Goal: Task Accomplishment & Management: Use online tool/utility

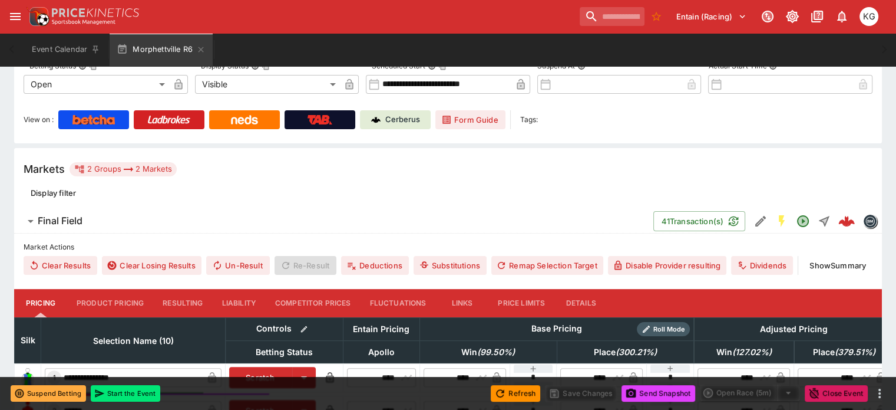
scroll to position [207, 0]
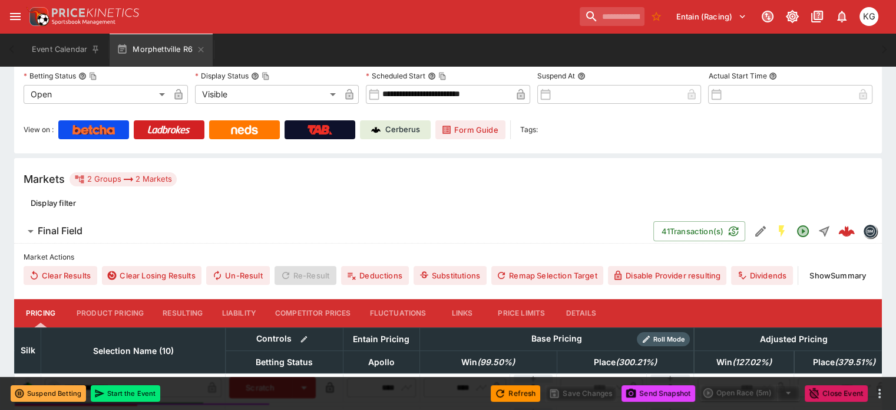
click at [420, 130] on p "Cerberus" at bounding box center [402, 130] width 35 height 12
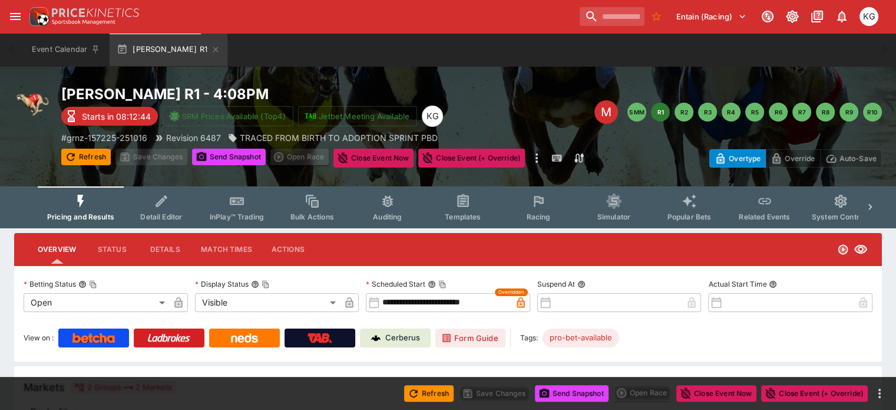
click at [551, 210] on button "Racing" at bounding box center [538, 207] width 75 height 42
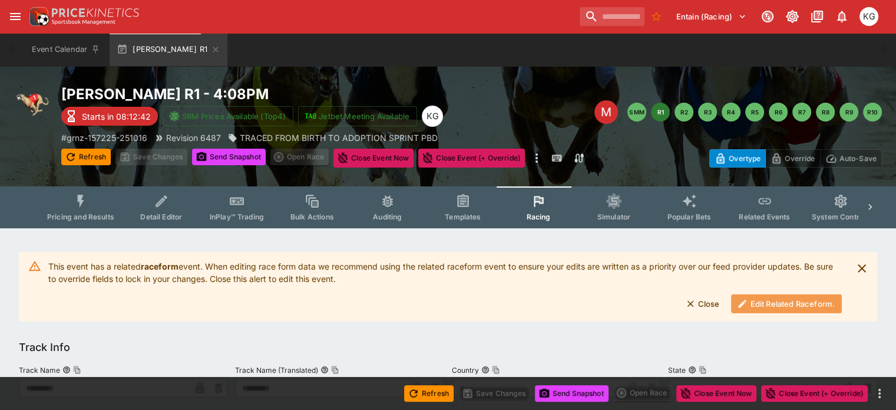
click at [766, 303] on button "Edit Related Raceform." at bounding box center [786, 303] width 111 height 19
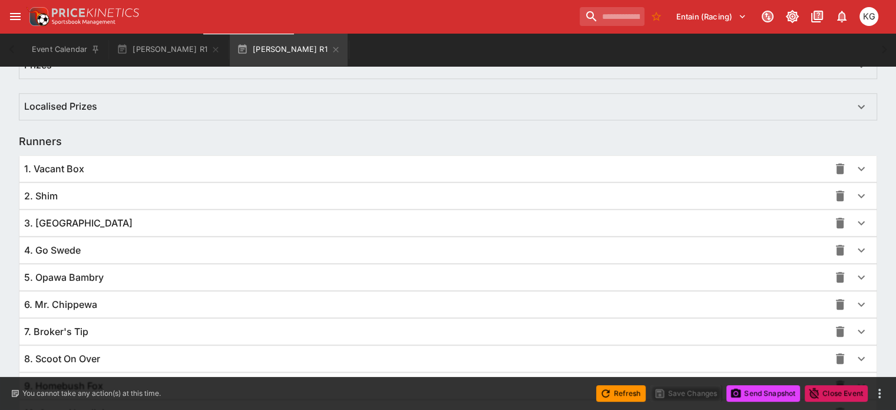
scroll to position [860, 0]
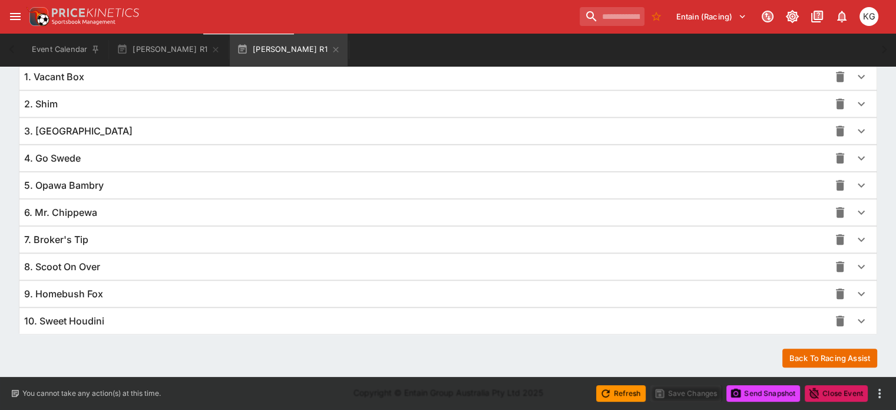
click at [858, 292] on icon "button" at bounding box center [861, 294] width 7 height 4
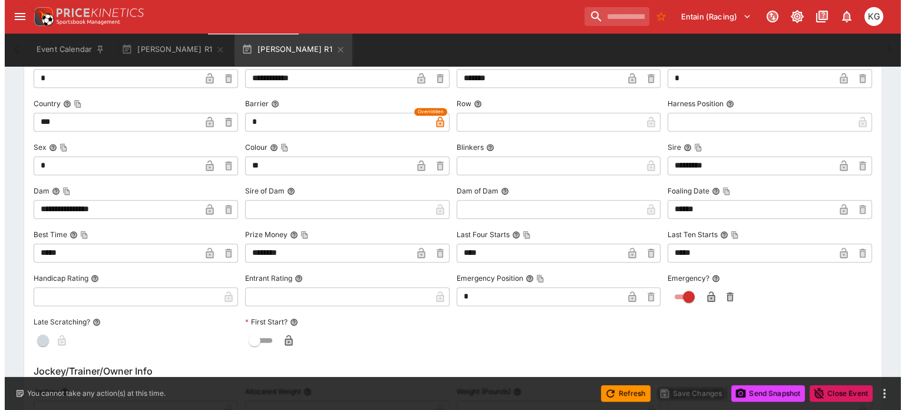
scroll to position [1144, 0]
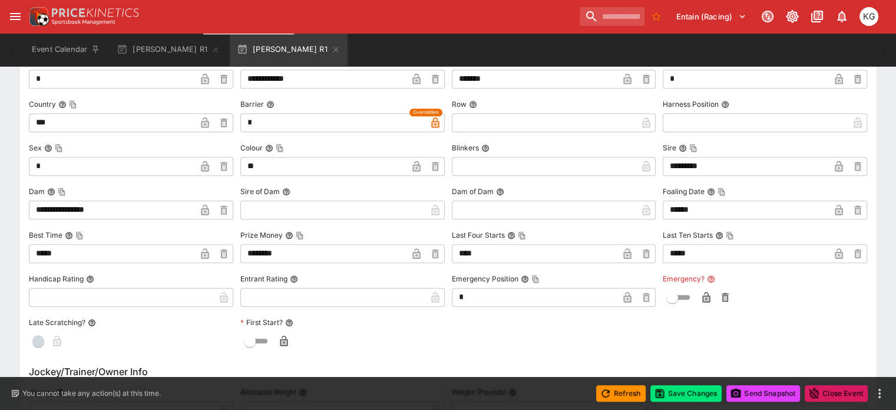
click at [704, 296] on icon "button" at bounding box center [707, 298] width 6 height 5
click at [694, 395] on button "Save Changes" at bounding box center [687, 393] width 72 height 17
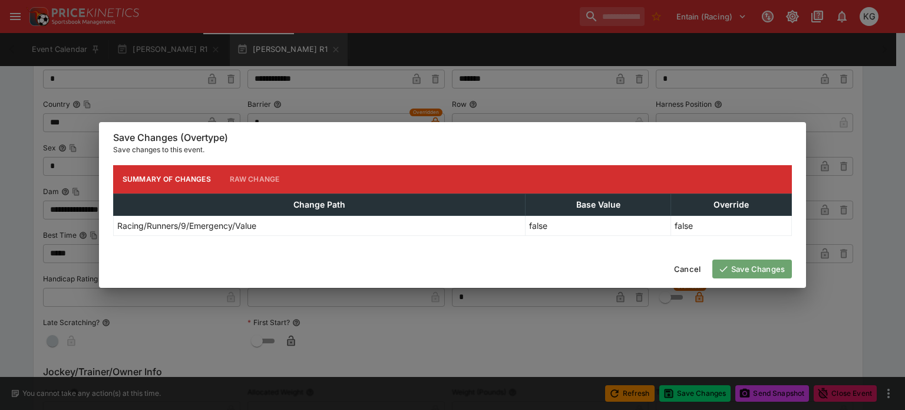
click at [754, 268] on button "Save Changes" at bounding box center [752, 268] width 80 height 19
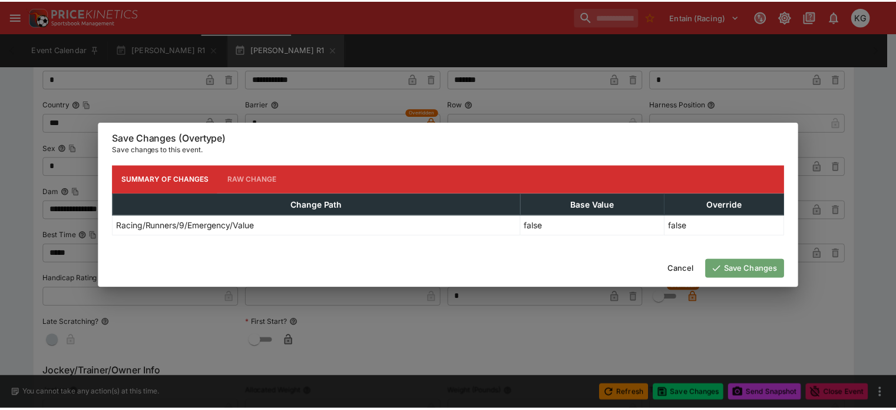
scroll to position [0, 0]
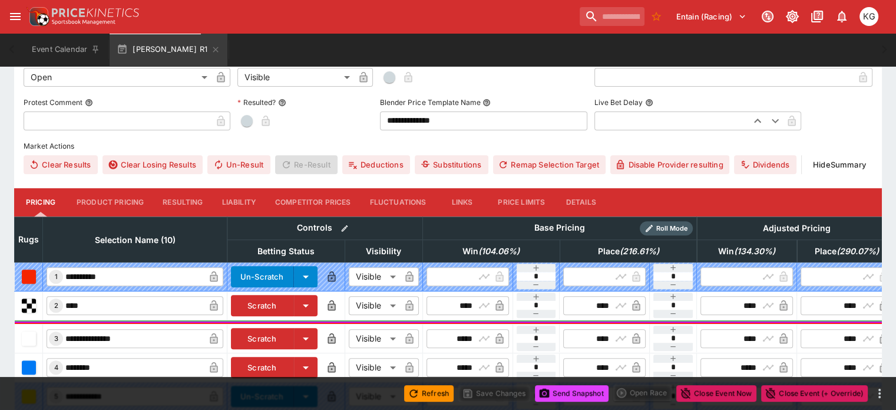
scroll to position [390, 0]
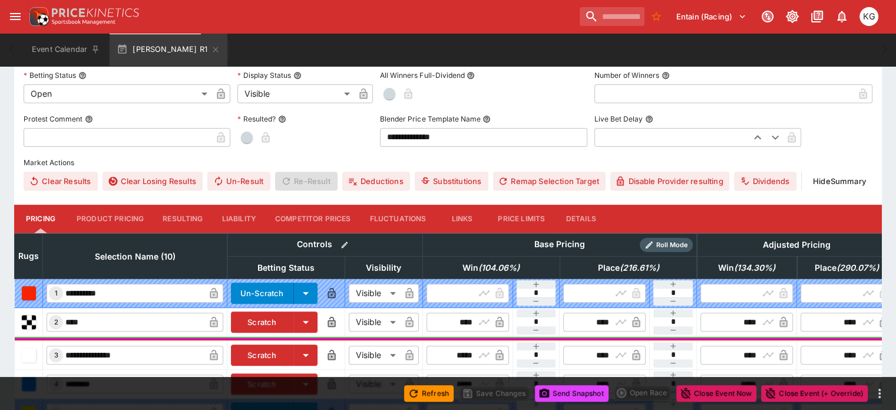
click at [605, 204] on button "Details" at bounding box center [581, 218] width 53 height 28
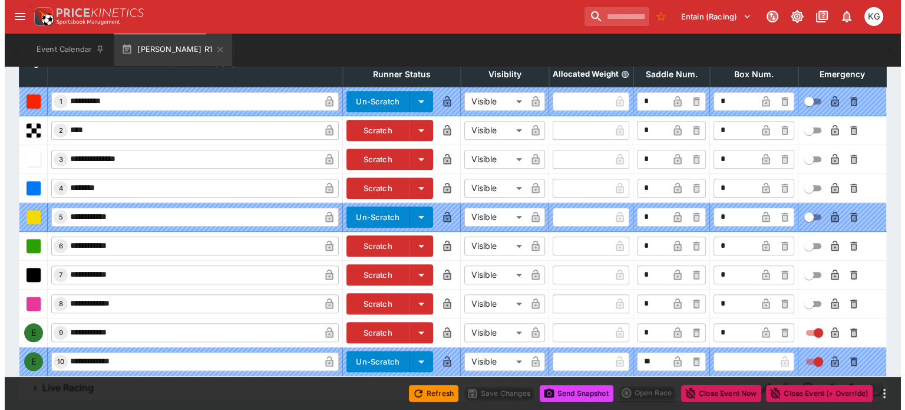
scroll to position [583, 0]
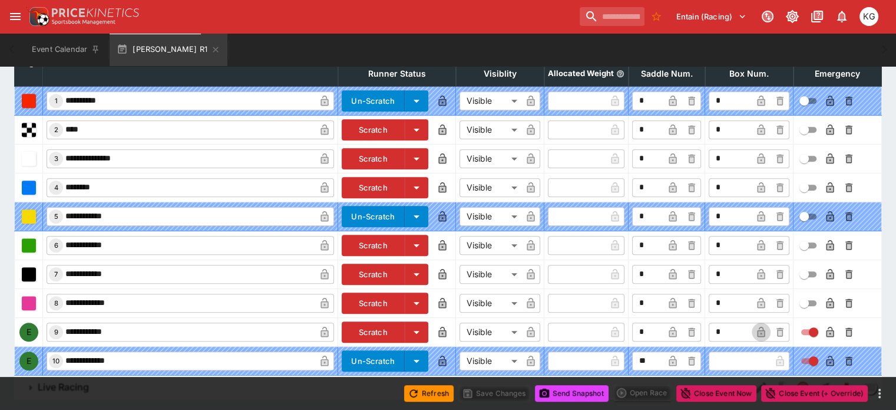
click at [757, 326] on icon "button" at bounding box center [761, 331] width 8 height 11
click at [824, 326] on icon "button" at bounding box center [830, 332] width 12 height 12
click at [505, 390] on button "Save Changes" at bounding box center [494, 393] width 72 height 17
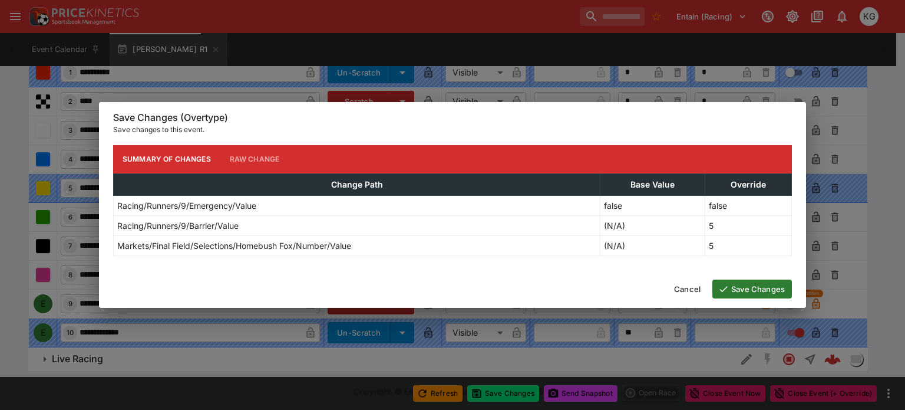
click at [743, 286] on button "Save Changes" at bounding box center [752, 288] width 80 height 19
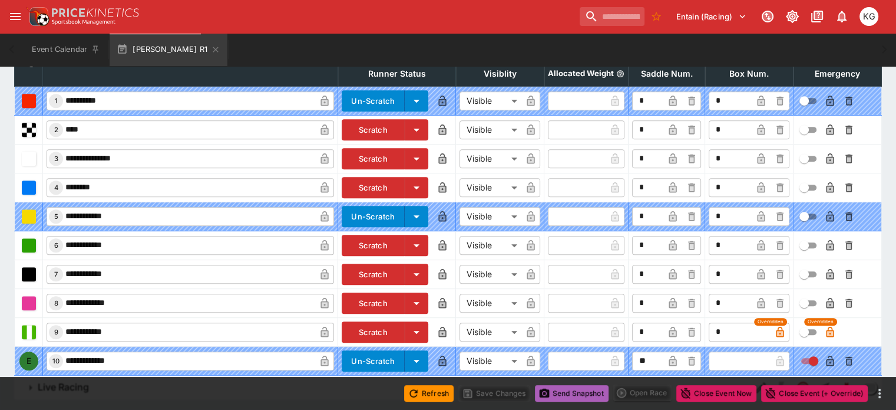
click at [557, 390] on button "Send Snapshot" at bounding box center [572, 393] width 74 height 17
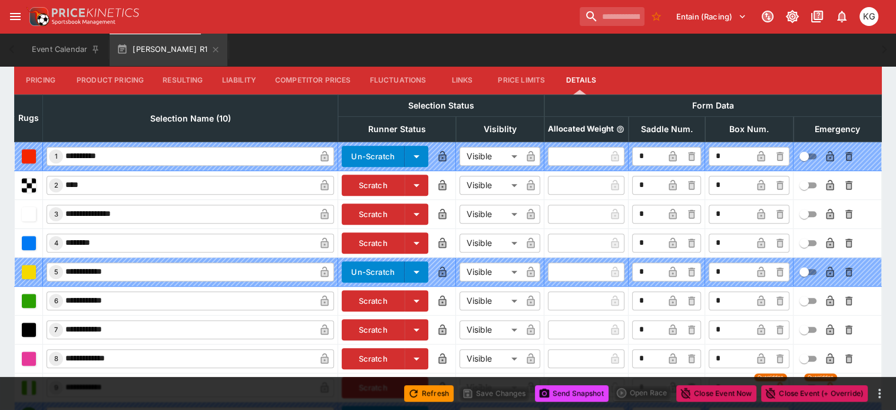
scroll to position [524, 0]
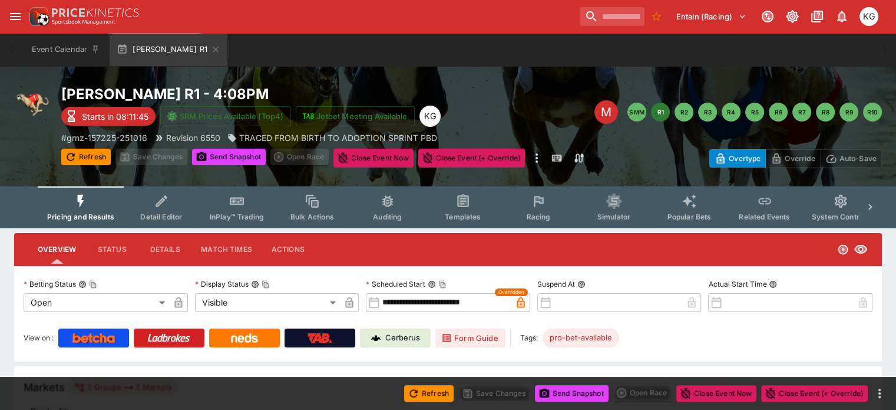
click at [541, 212] on button "Racing" at bounding box center [538, 207] width 75 height 42
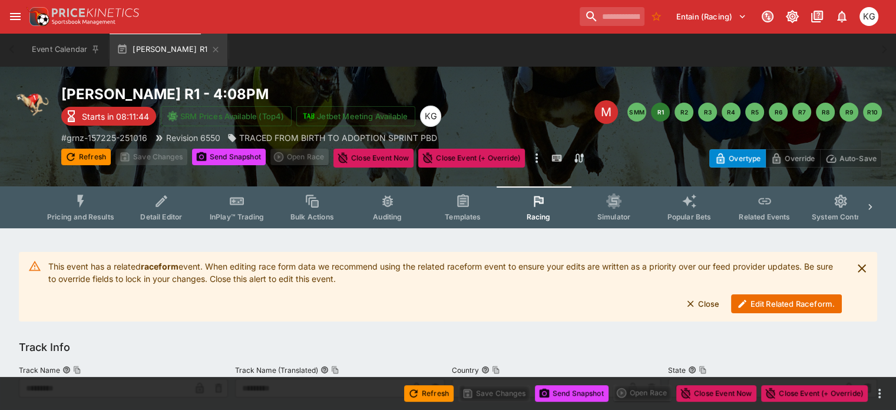
click at [777, 306] on button "Edit Related Raceform." at bounding box center [786, 303] width 111 height 19
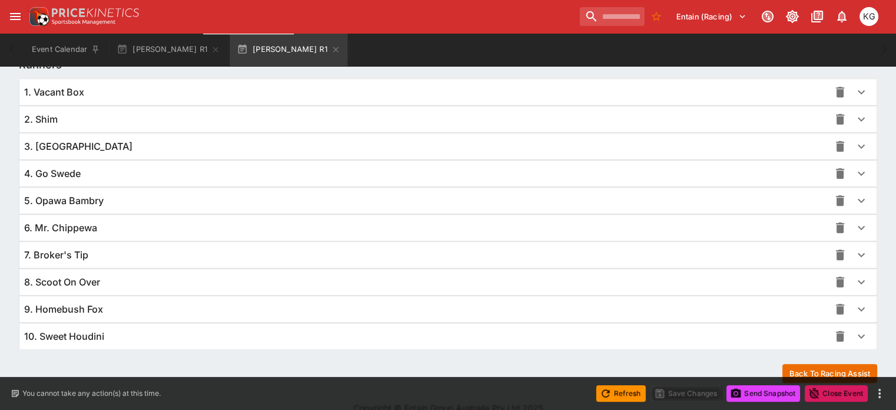
scroll to position [860, 0]
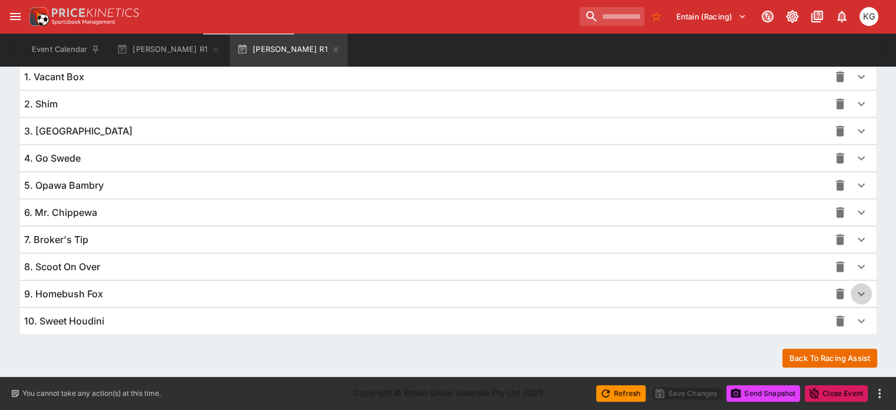
click at [854, 289] on icon "button" at bounding box center [861, 293] width 14 height 14
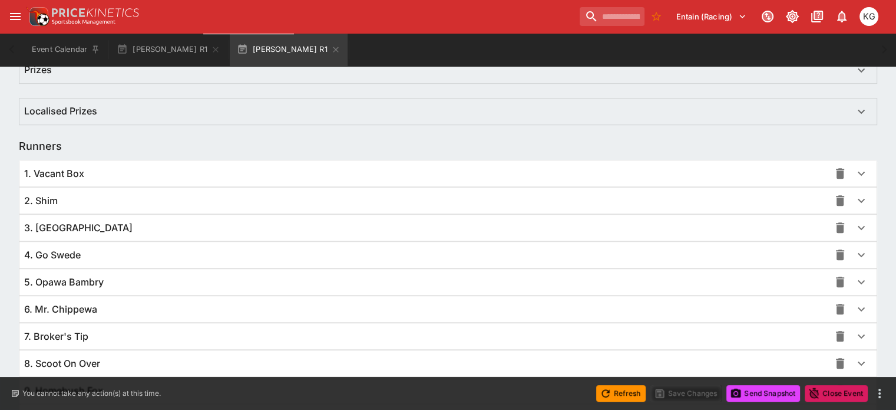
scroll to position [684, 0]
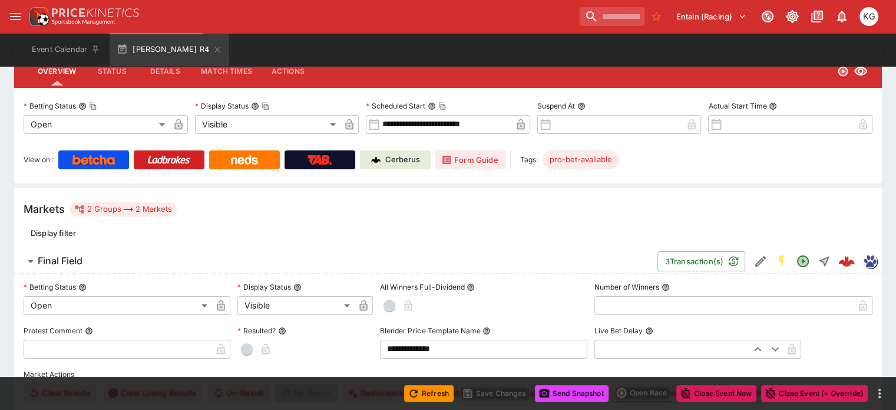
scroll to position [295, 0]
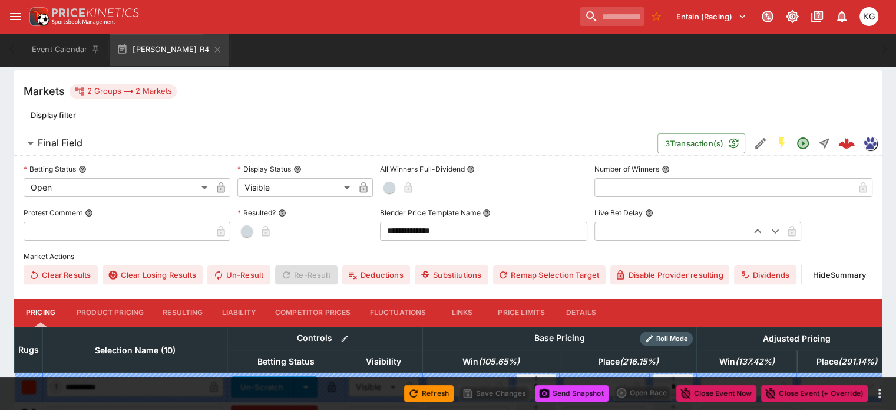
click at [602, 298] on button "Details" at bounding box center [581, 312] width 53 height 28
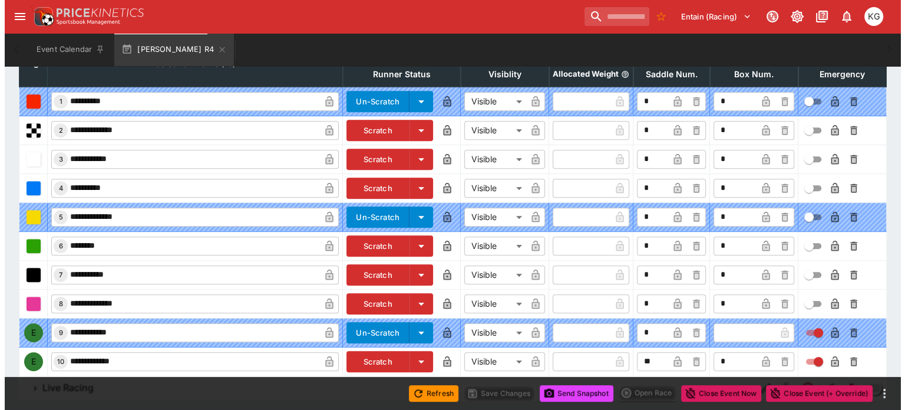
scroll to position [583, 0]
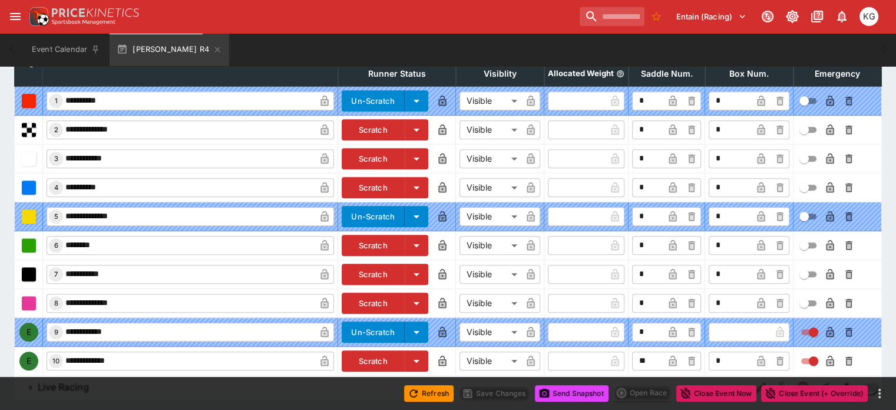
click at [670, 359] on icon "button" at bounding box center [673, 361] width 6 height 5
click at [826, 355] on icon "button" at bounding box center [830, 360] width 8 height 11
click at [507, 389] on button "Save Changes" at bounding box center [494, 393] width 72 height 17
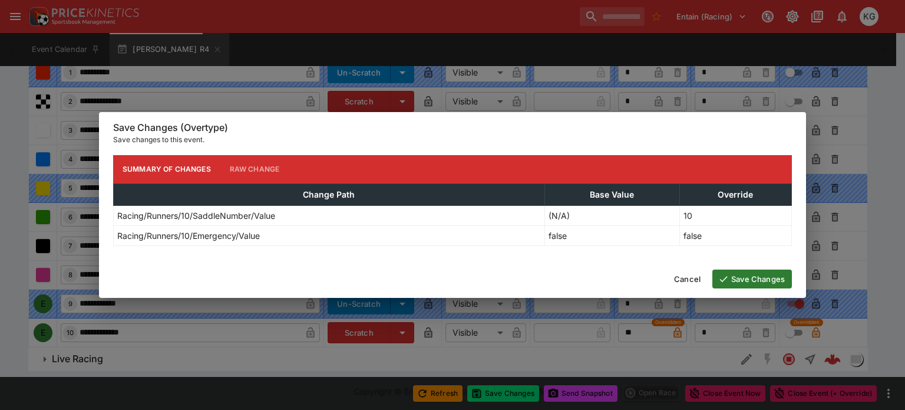
click at [741, 278] on button "Save Changes" at bounding box center [752, 278] width 80 height 19
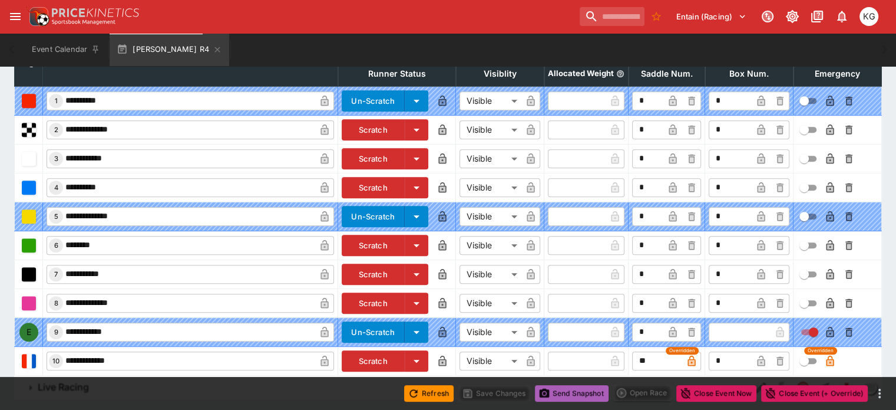
click at [565, 390] on button "Send Snapshot" at bounding box center [572, 393] width 74 height 17
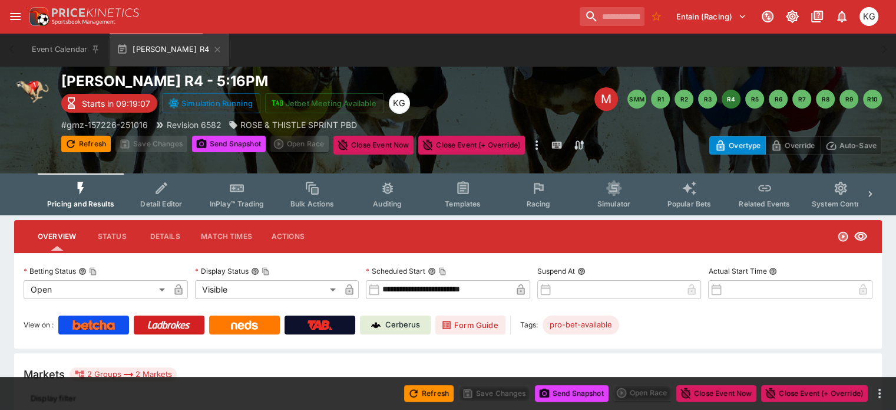
scroll to position [0, 0]
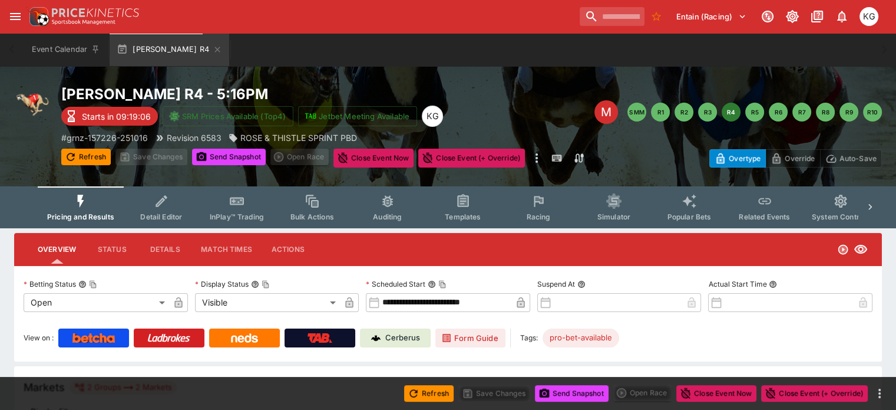
click at [550, 213] on span "Racing" at bounding box center [538, 216] width 24 height 9
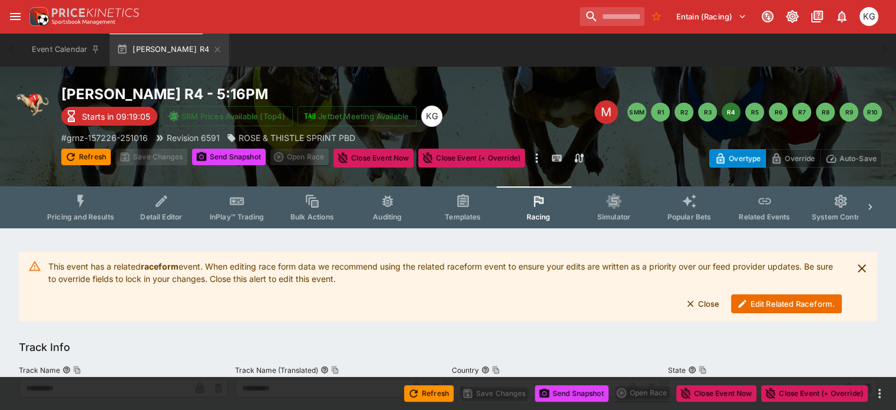
click at [783, 302] on button "Edit Related Raceform." at bounding box center [786, 303] width 111 height 19
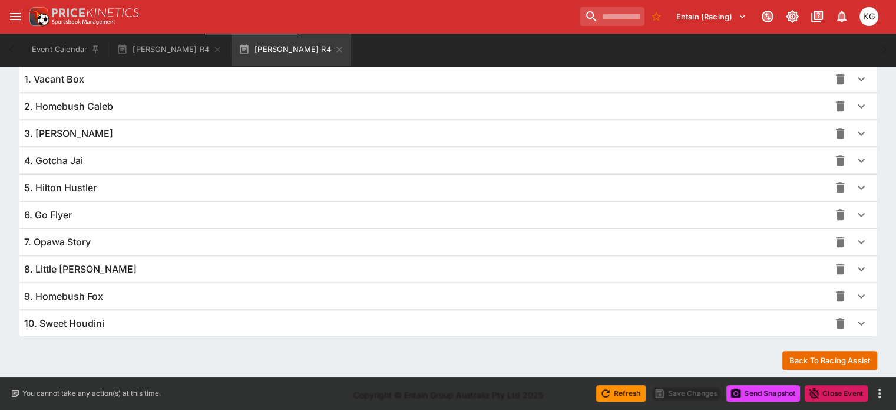
scroll to position [860, 0]
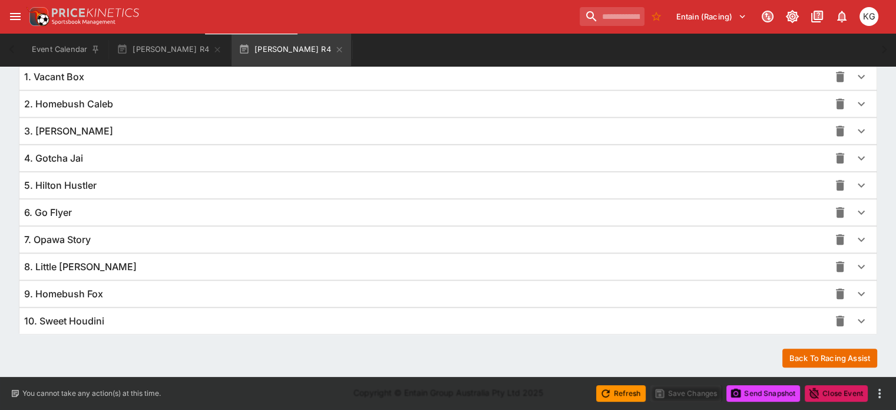
click at [854, 314] on icon "button" at bounding box center [861, 321] width 14 height 14
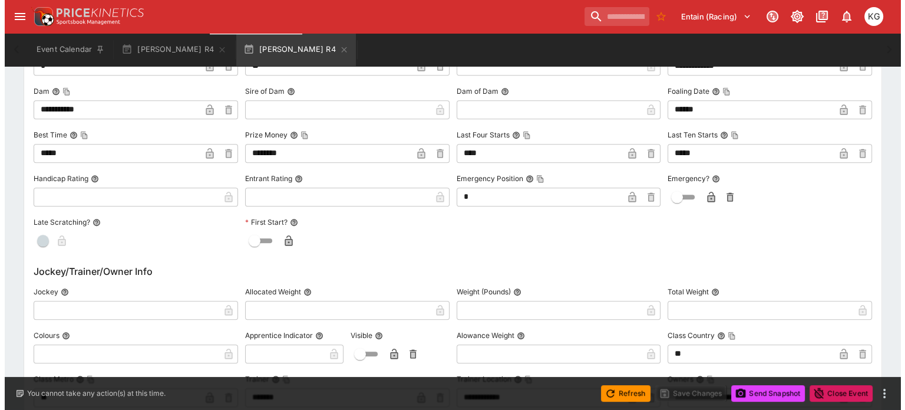
scroll to position [1332, 0]
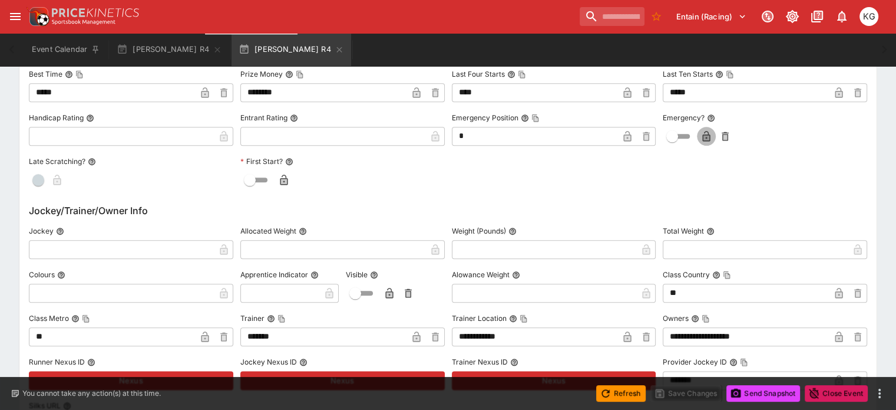
click at [699, 127] on button "button" at bounding box center [706, 136] width 19 height 19
click at [691, 395] on button "Save Changes" at bounding box center [687, 393] width 72 height 17
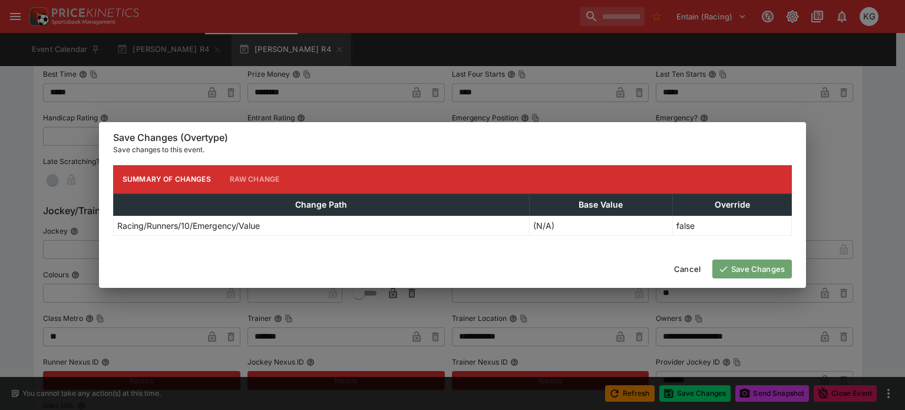
click at [765, 269] on button "Save Changes" at bounding box center [752, 268] width 80 height 19
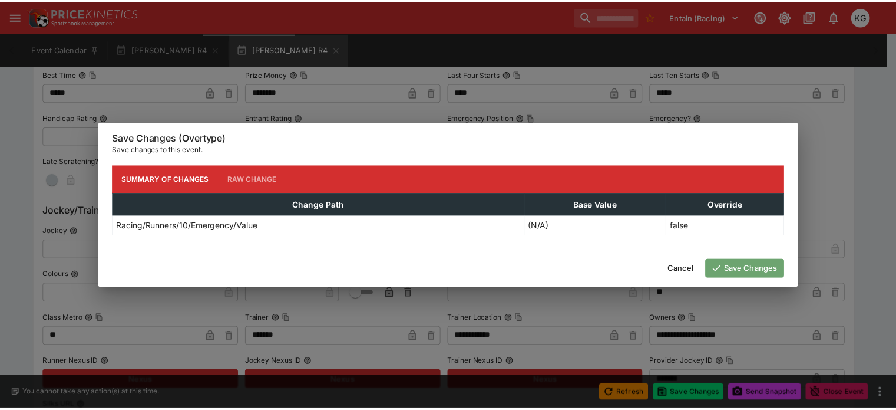
scroll to position [0, 0]
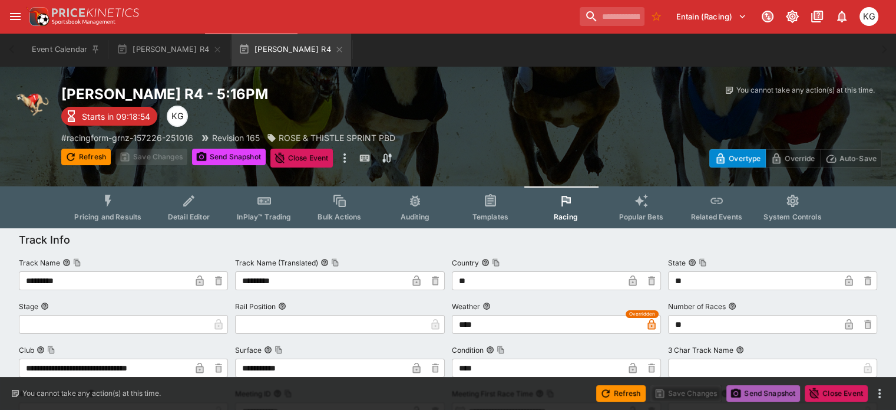
click at [778, 388] on button "Send Snapshot" at bounding box center [764, 393] width 74 height 17
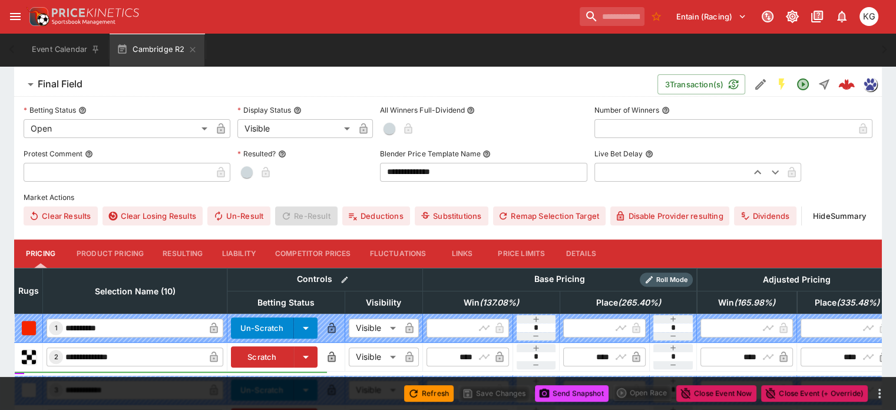
scroll to position [295, 0]
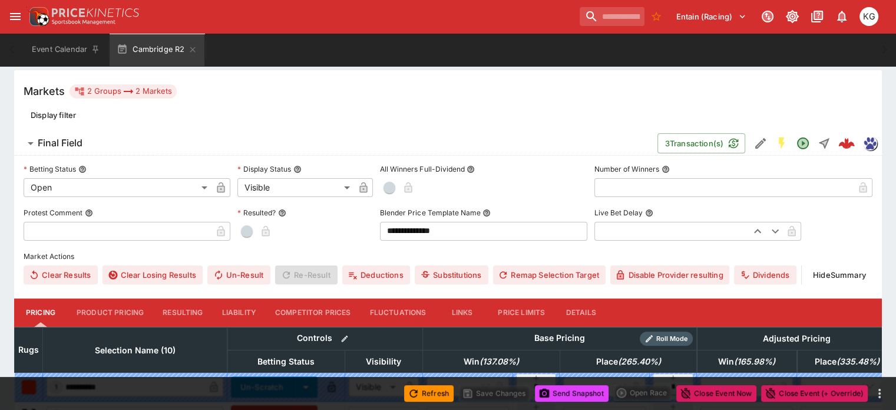
click at [599, 298] on button "Details" at bounding box center [581, 312] width 53 height 28
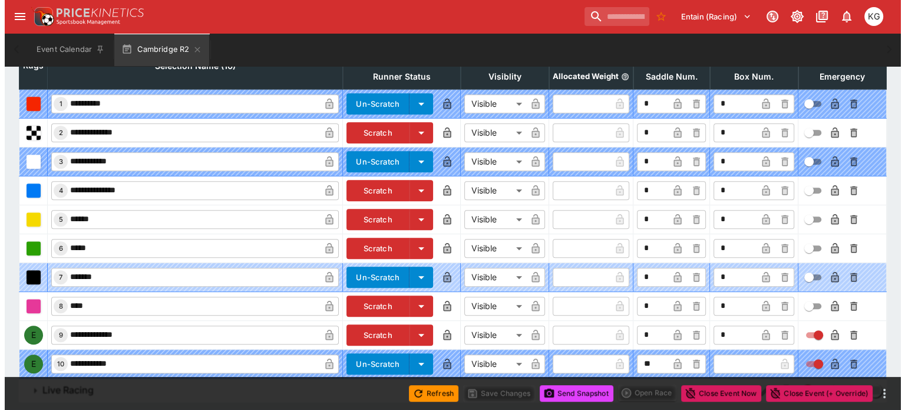
scroll to position [583, 0]
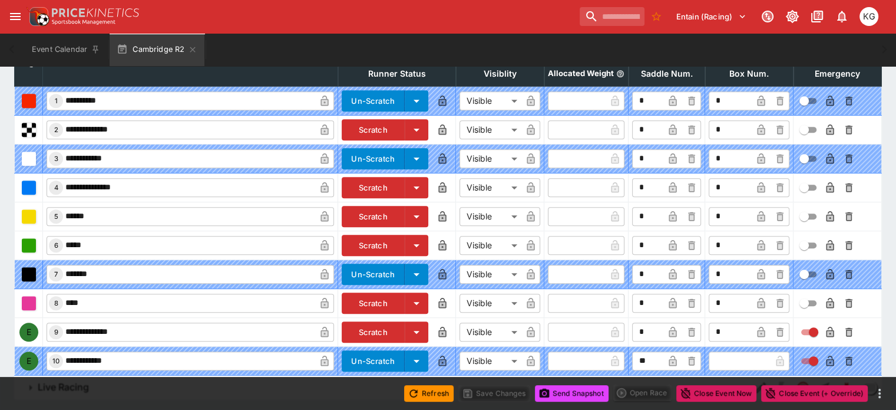
click at [758, 331] on icon "button" at bounding box center [761, 333] width 6 height 5
click at [824, 326] on icon "button" at bounding box center [830, 332] width 12 height 12
click at [499, 395] on button "Save Changes" at bounding box center [494, 393] width 72 height 17
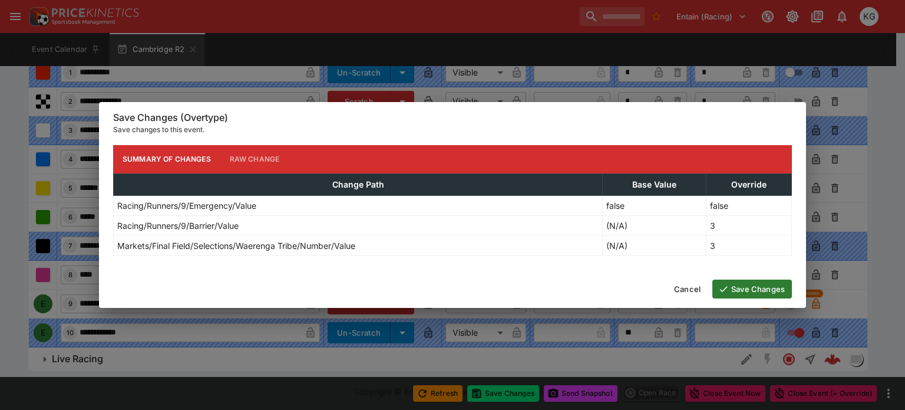
click at [755, 283] on button "Save Changes" at bounding box center [752, 288] width 80 height 19
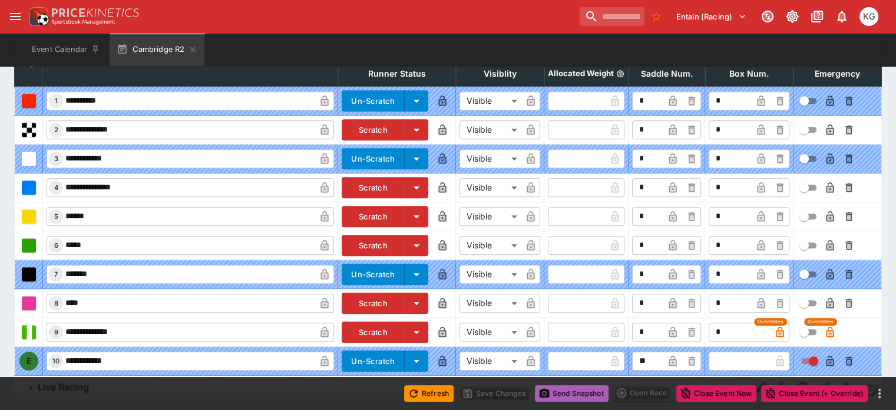
click at [576, 393] on button "Send Snapshot" at bounding box center [572, 393] width 74 height 17
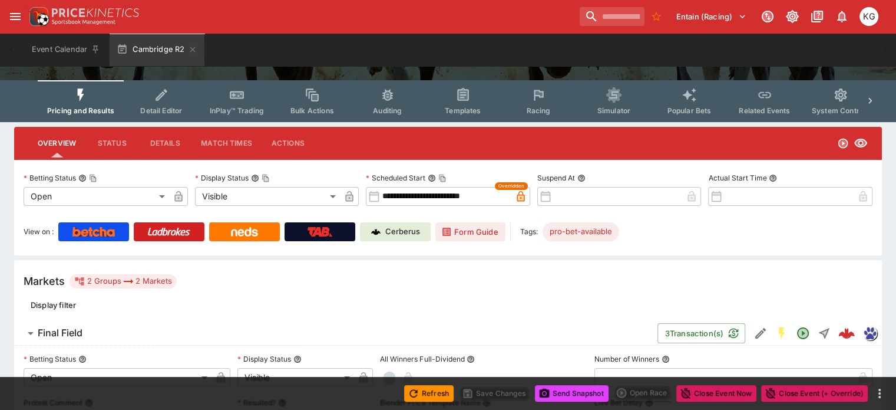
scroll to position [53, 0]
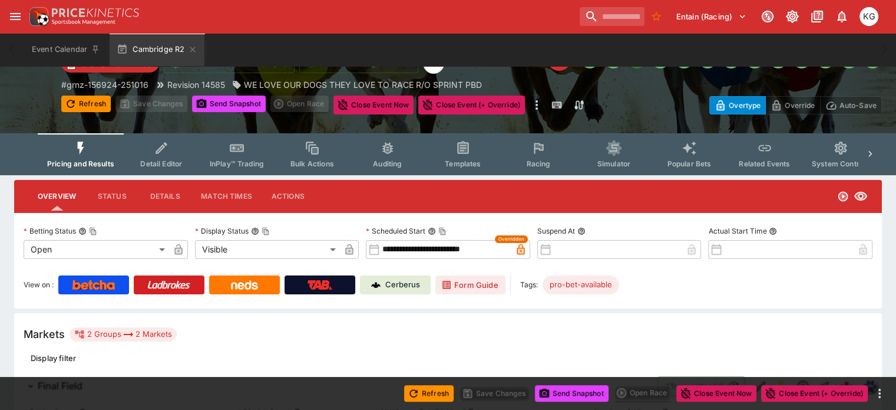
click at [550, 161] on span "Racing" at bounding box center [538, 163] width 24 height 9
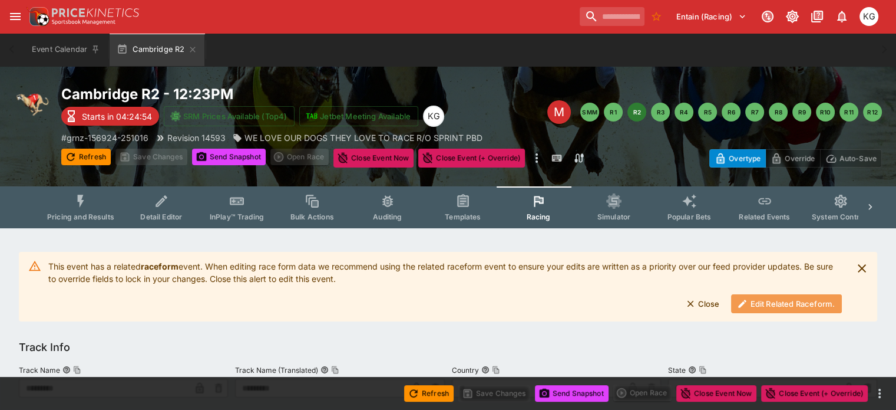
click at [776, 301] on button "Edit Related Raceform." at bounding box center [786, 303] width 111 height 19
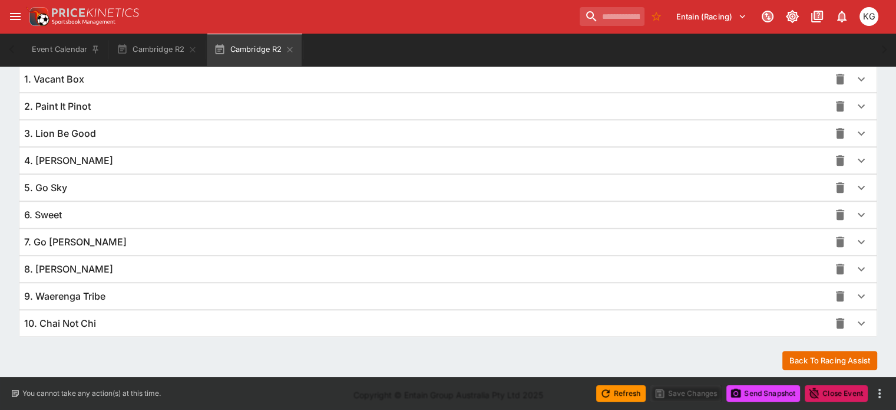
scroll to position [860, 0]
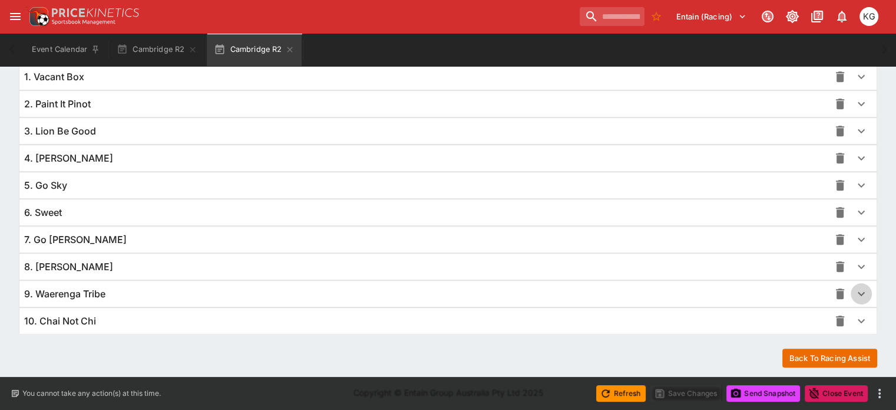
click at [858, 292] on icon "button" at bounding box center [861, 294] width 7 height 4
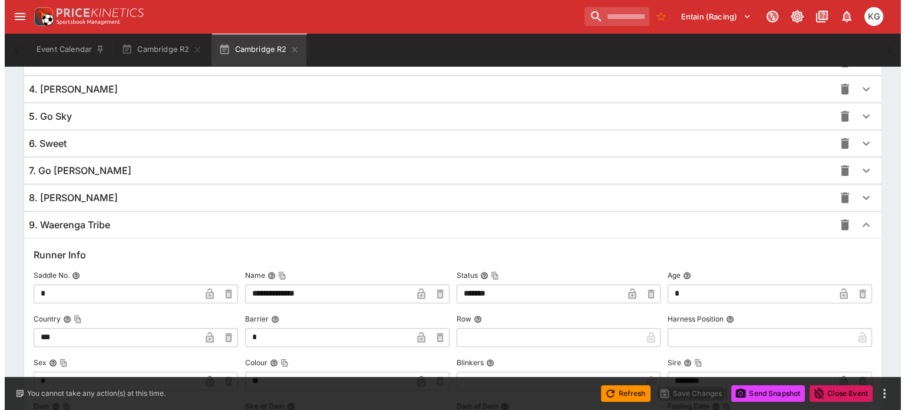
scroll to position [1096, 0]
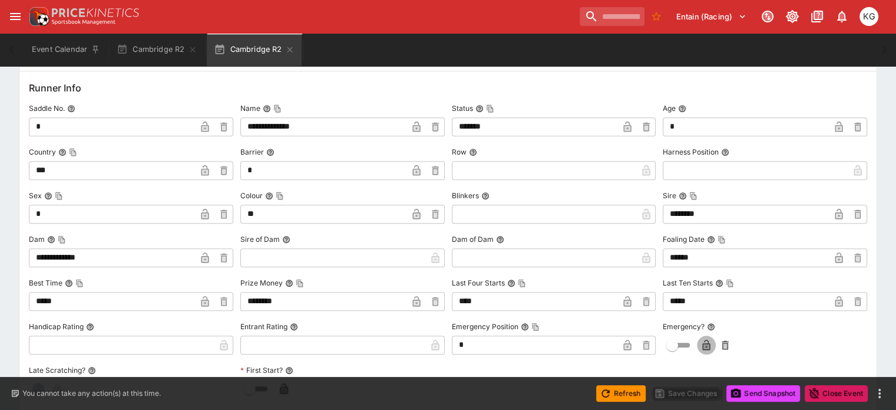
click at [701, 339] on icon "button" at bounding box center [707, 345] width 12 height 12
click at [693, 392] on button "Save Changes" at bounding box center [687, 393] width 72 height 17
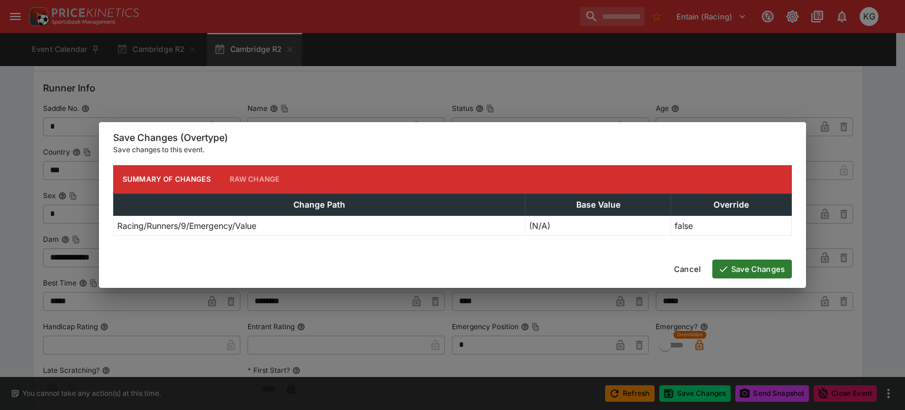
click at [758, 267] on button "Save Changes" at bounding box center [752, 268] width 80 height 19
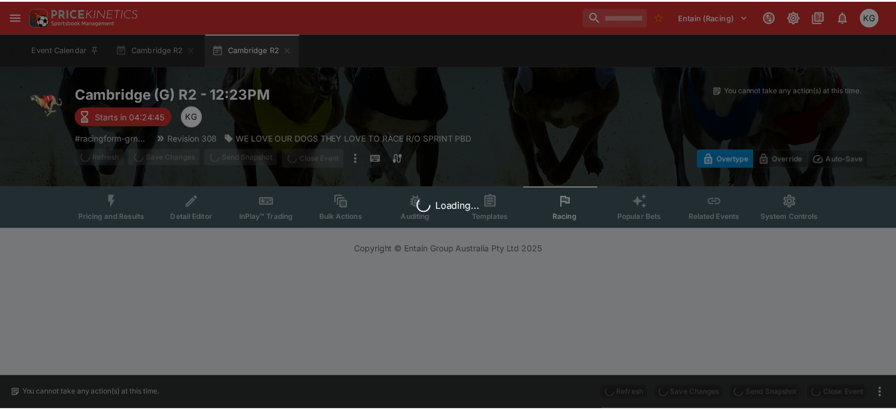
scroll to position [0, 0]
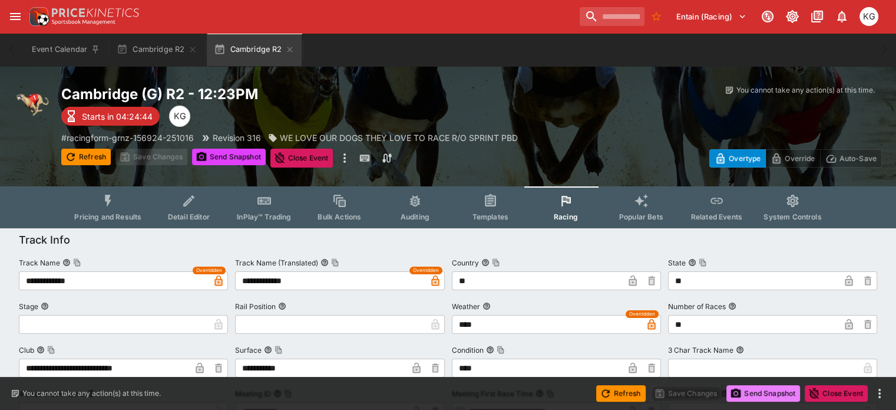
click at [766, 393] on button "Send Snapshot" at bounding box center [764, 393] width 74 height 17
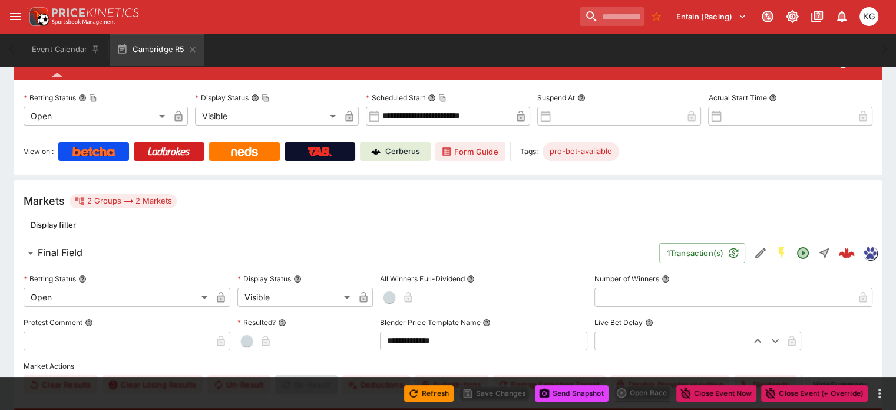
scroll to position [236, 0]
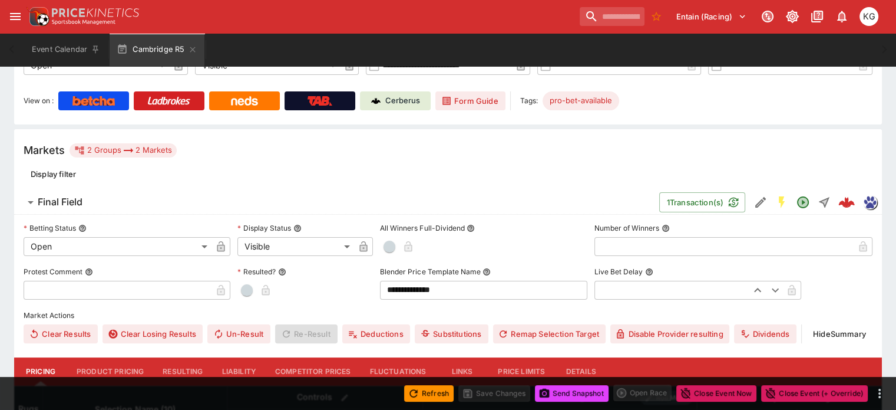
click at [595, 357] on button "Details" at bounding box center [581, 371] width 53 height 28
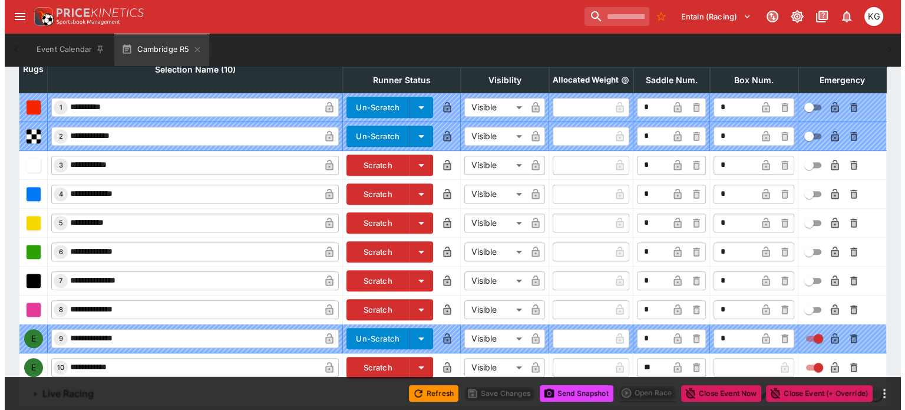
scroll to position [583, 0]
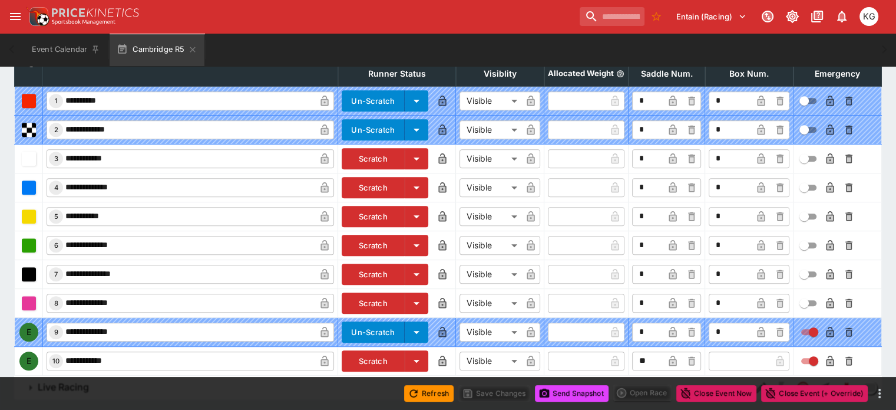
click at [714, 351] on input "text" at bounding box center [740, 360] width 62 height 19
type input "*"
click at [755, 355] on icon "button" at bounding box center [761, 361] width 12 height 12
click at [824, 355] on icon "button" at bounding box center [830, 361] width 12 height 12
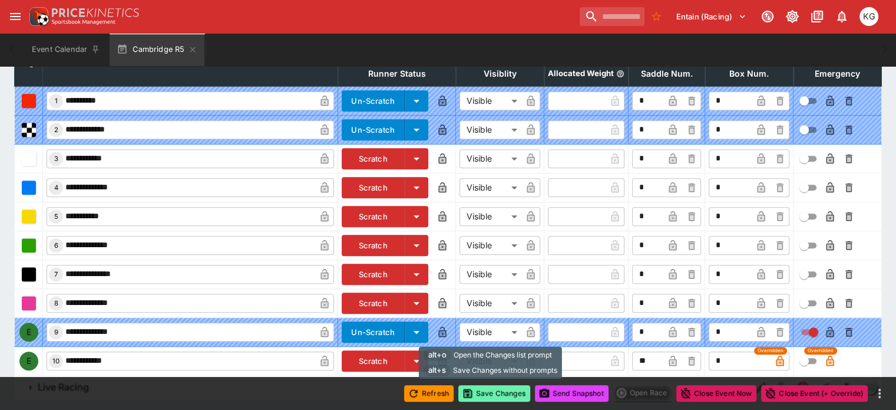
click at [497, 391] on button "Save Changes" at bounding box center [494, 393] width 72 height 17
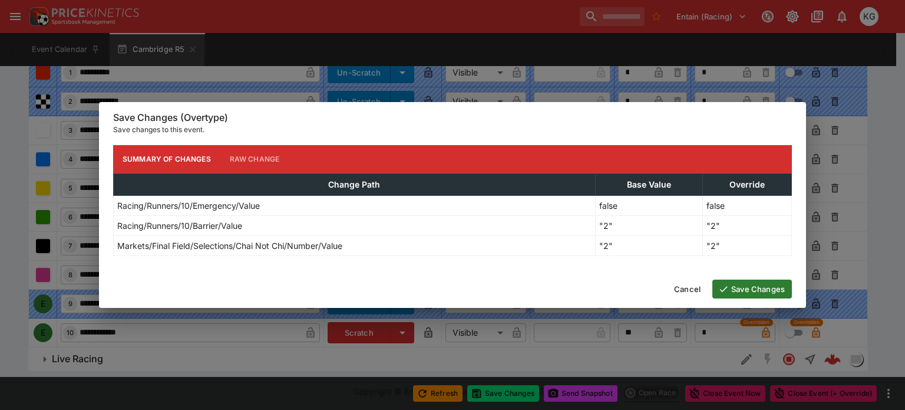
click at [747, 286] on button "Save Changes" at bounding box center [752, 288] width 80 height 19
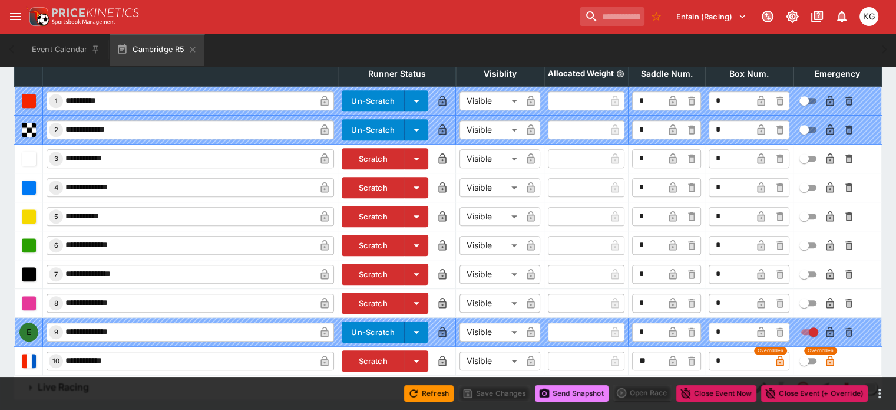
click at [574, 388] on button "Send Snapshot" at bounding box center [572, 393] width 74 height 17
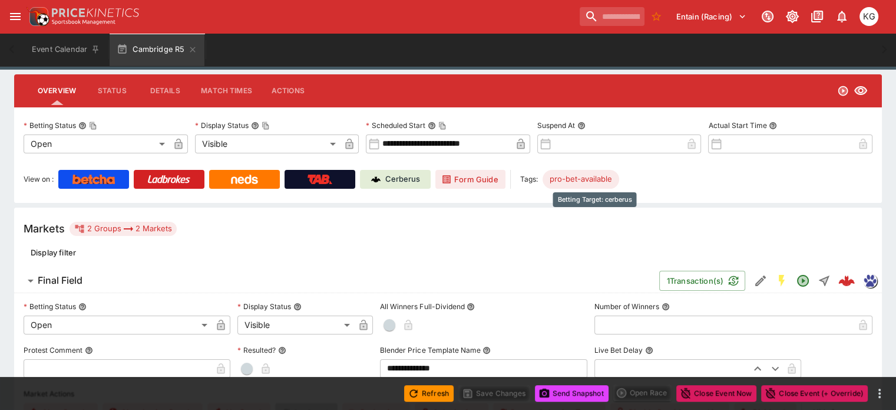
scroll to position [112, 0]
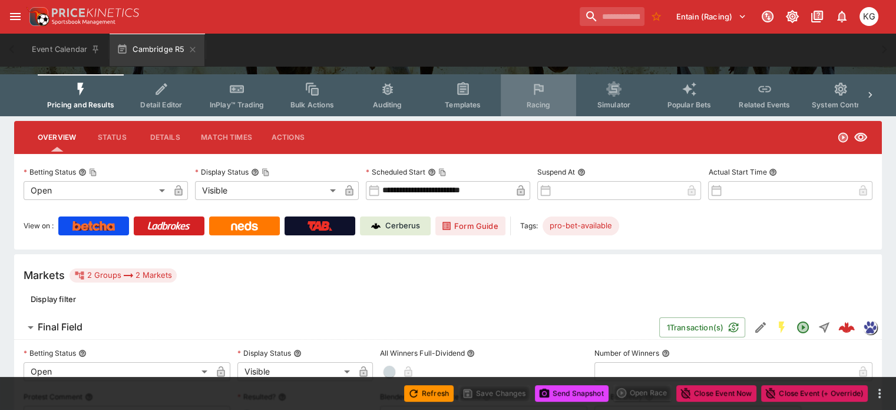
click at [546, 94] on icon "Event type filters" at bounding box center [538, 88] width 15 height 15
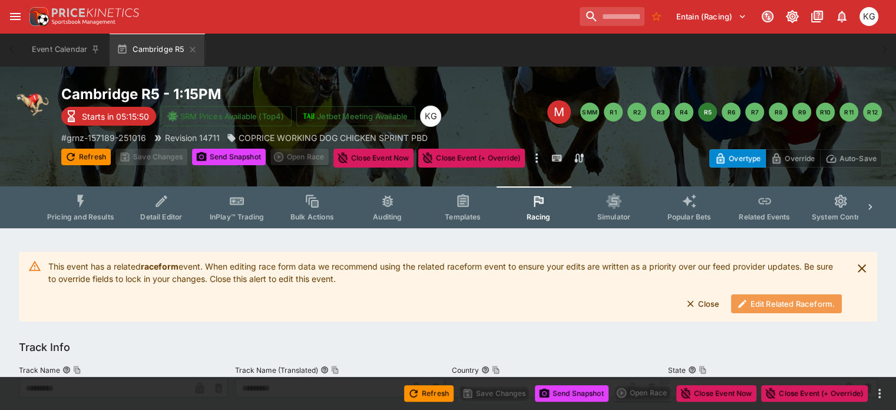
click at [774, 302] on button "Edit Related Raceform." at bounding box center [786, 303] width 111 height 19
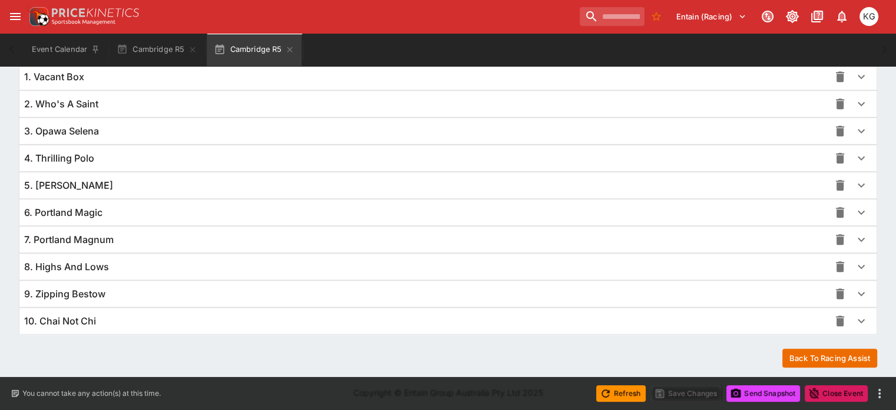
scroll to position [860, 0]
click at [854, 315] on icon "button" at bounding box center [861, 321] width 14 height 14
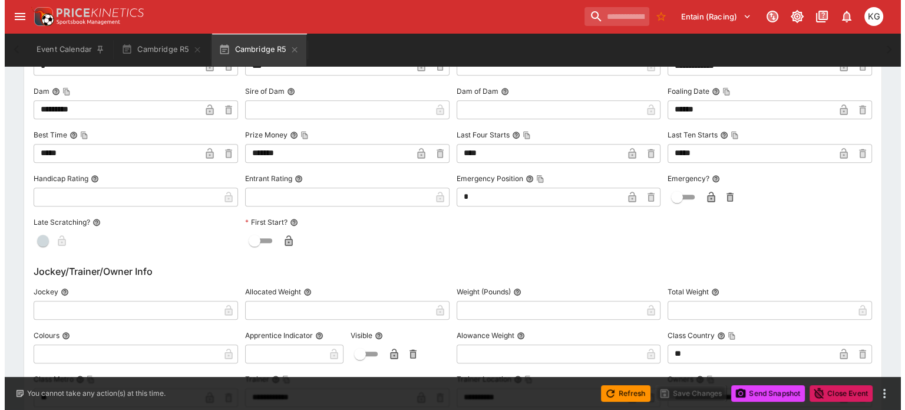
scroll to position [1273, 0]
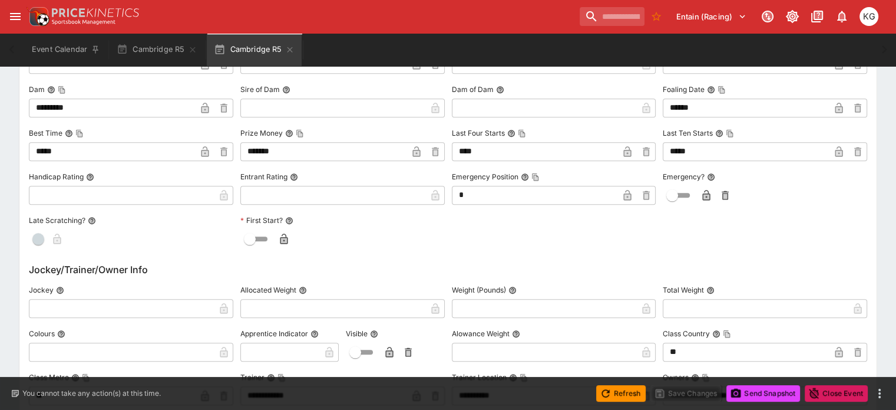
click at [703, 190] on icon "button" at bounding box center [707, 195] width 8 height 11
click at [688, 395] on button "Save Changes" at bounding box center [687, 393] width 72 height 17
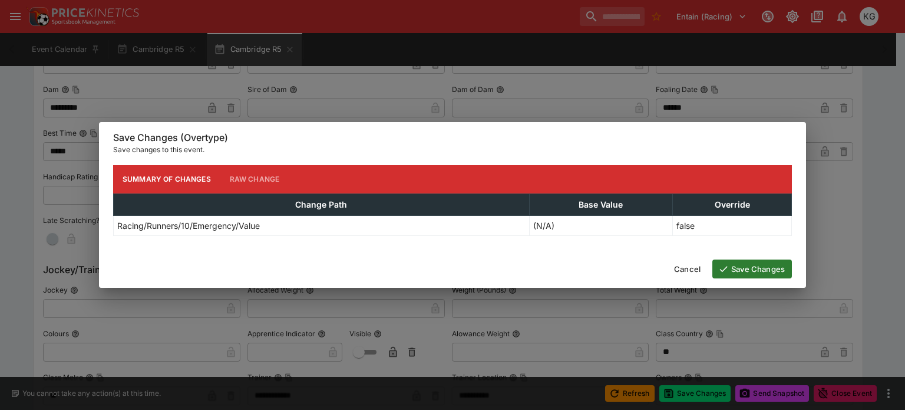
click at [758, 267] on button "Save Changes" at bounding box center [752, 268] width 80 height 19
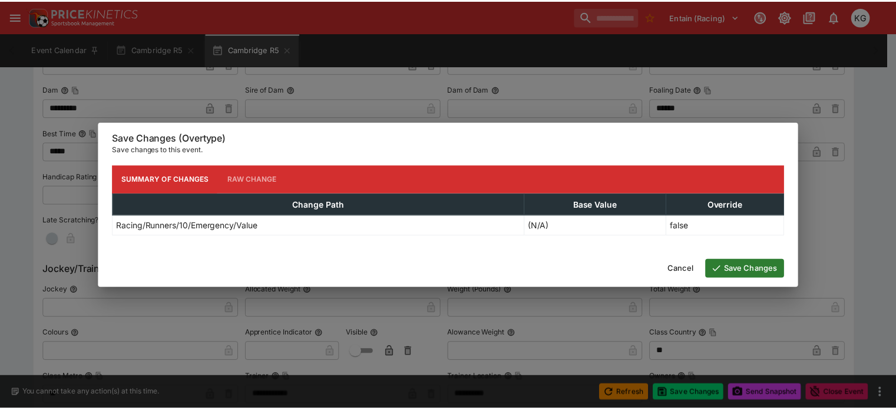
scroll to position [0, 0]
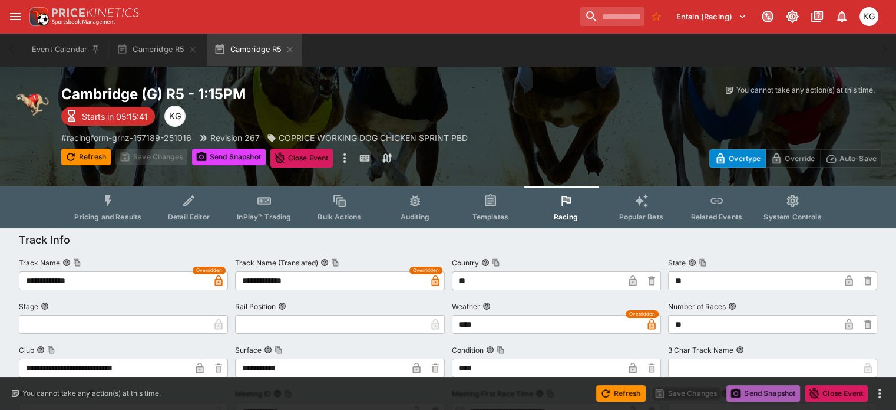
click at [761, 388] on button "Send Snapshot" at bounding box center [764, 393] width 74 height 17
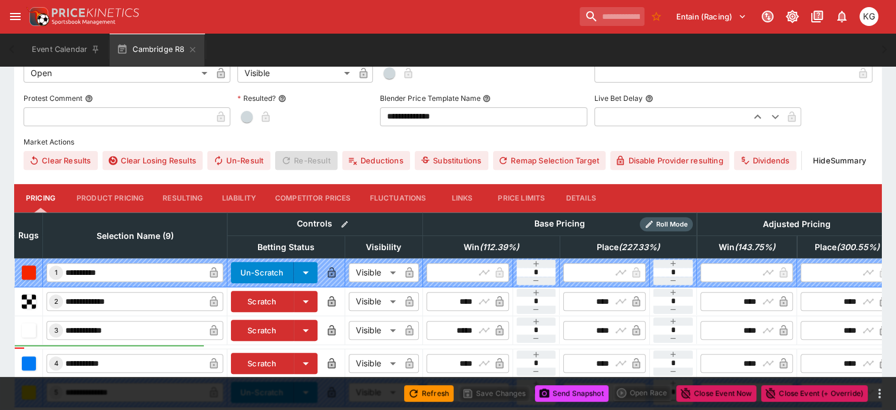
scroll to position [471, 0]
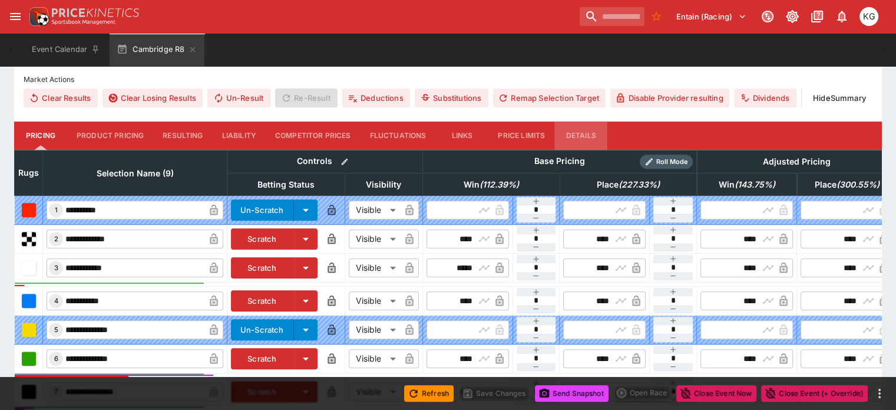
click at [605, 121] on button "Details" at bounding box center [581, 135] width 53 height 28
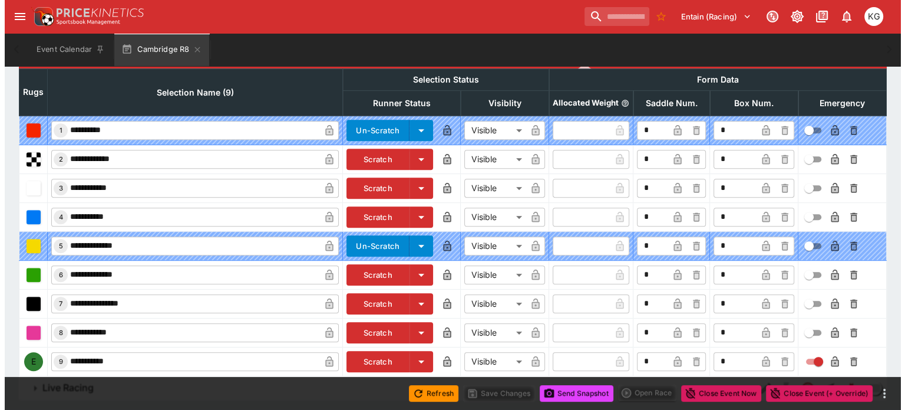
scroll to position [555, 0]
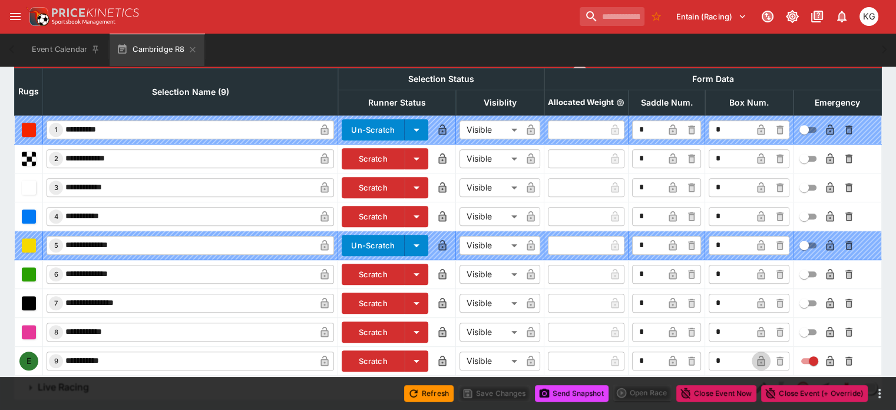
click at [757, 355] on icon "button" at bounding box center [761, 360] width 8 height 11
click at [827, 359] on icon "button" at bounding box center [830, 361] width 6 height 5
click at [497, 391] on button "Save Changes" at bounding box center [494, 393] width 72 height 17
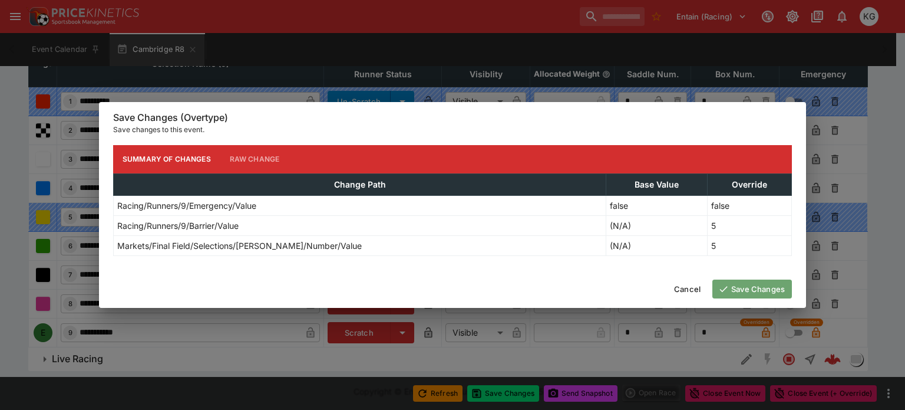
click at [767, 289] on button "Save Changes" at bounding box center [752, 288] width 80 height 19
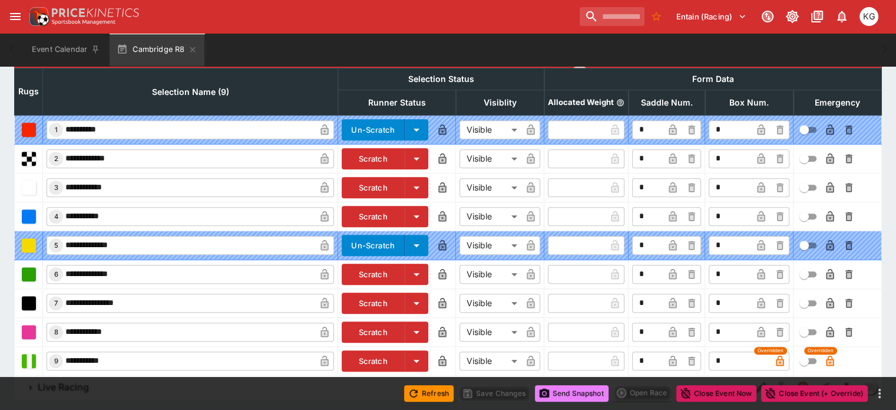
click at [583, 391] on button "Send Snapshot" at bounding box center [572, 393] width 74 height 17
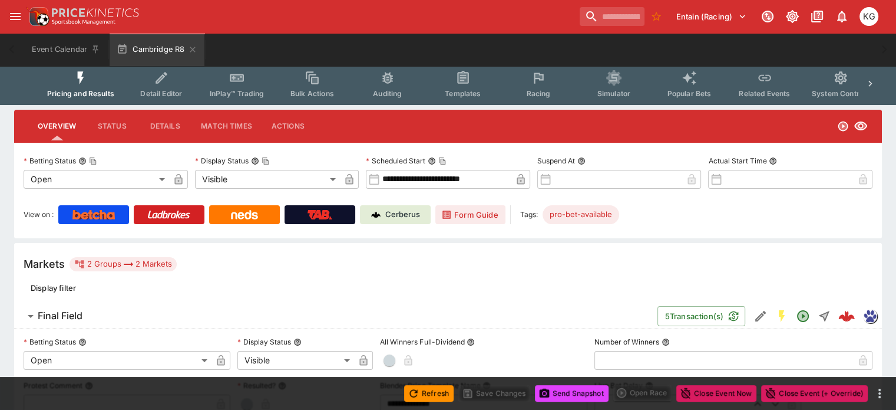
scroll to position [24, 0]
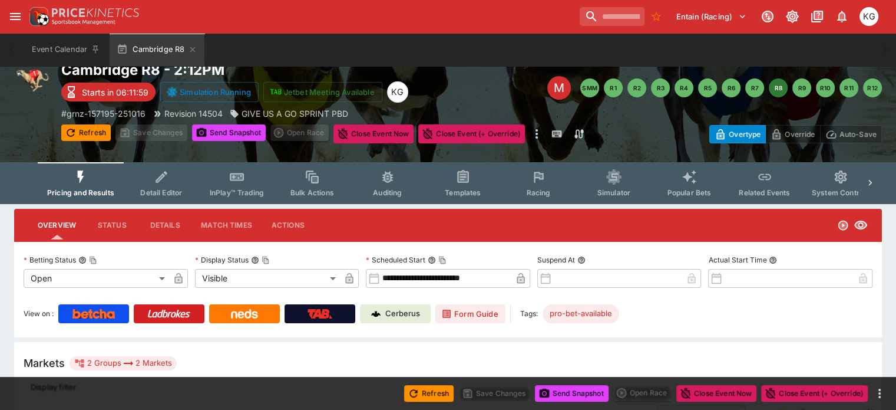
click at [546, 183] on icon "Event type filters" at bounding box center [538, 176] width 15 height 15
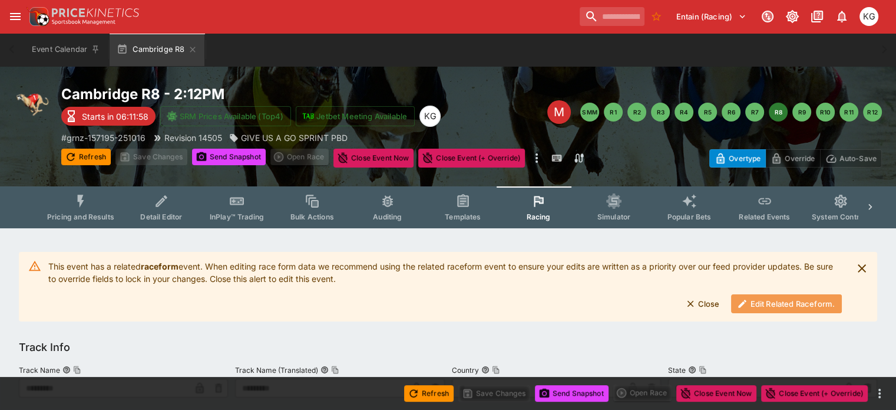
click at [799, 298] on button "Edit Related Raceform." at bounding box center [786, 303] width 111 height 19
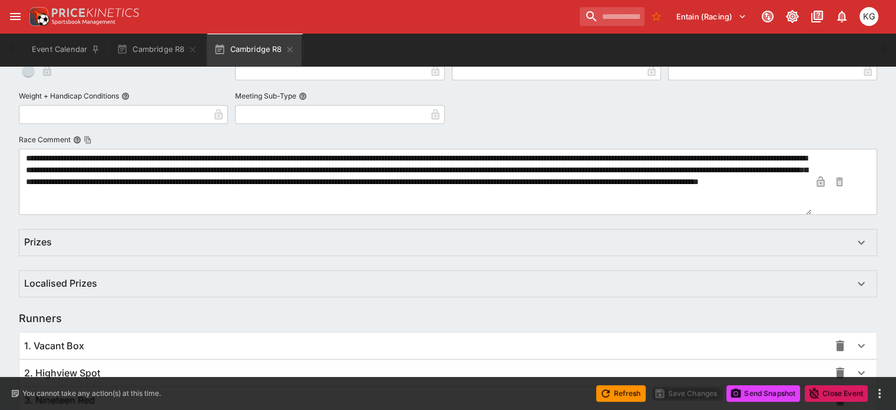
scroll to position [825, 0]
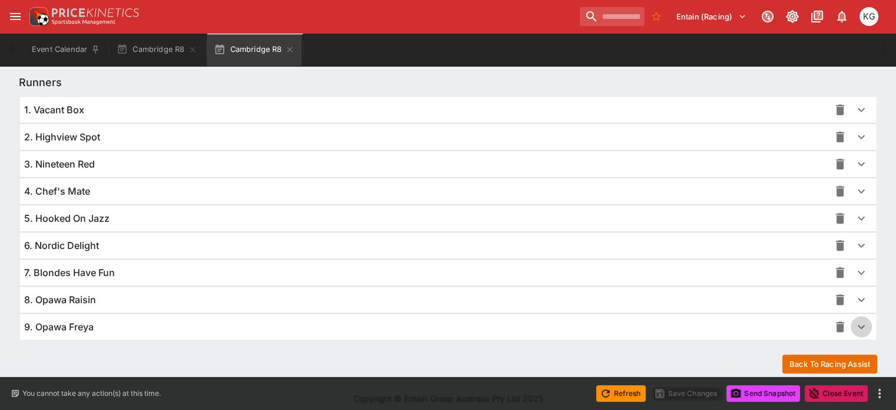
click at [858, 325] on icon "button" at bounding box center [861, 327] width 7 height 4
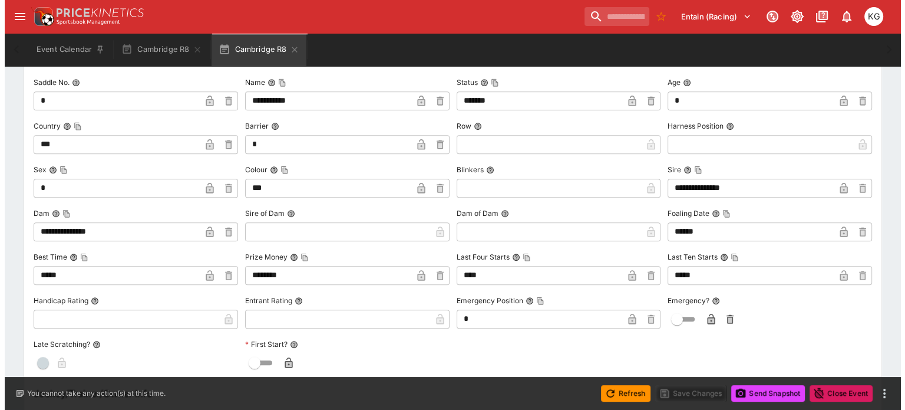
scroll to position [1296, 0]
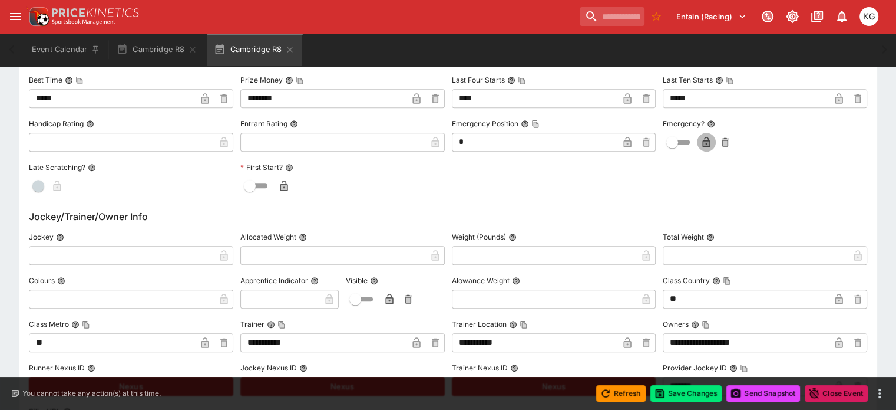
click at [703, 137] on icon "button" at bounding box center [707, 142] width 8 height 11
click at [686, 387] on button "Save Changes" at bounding box center [687, 393] width 72 height 17
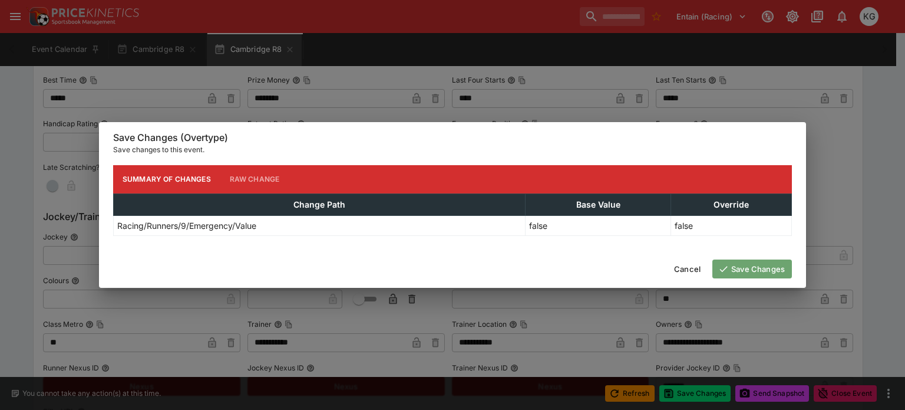
click at [755, 273] on button "Save Changes" at bounding box center [752, 268] width 80 height 19
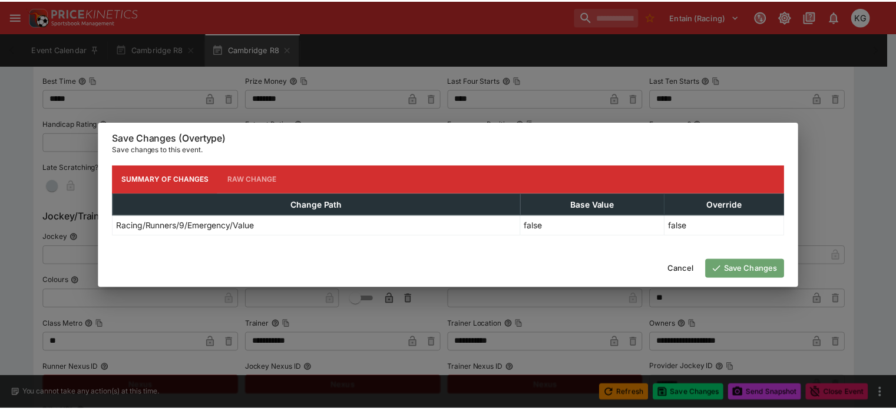
scroll to position [0, 0]
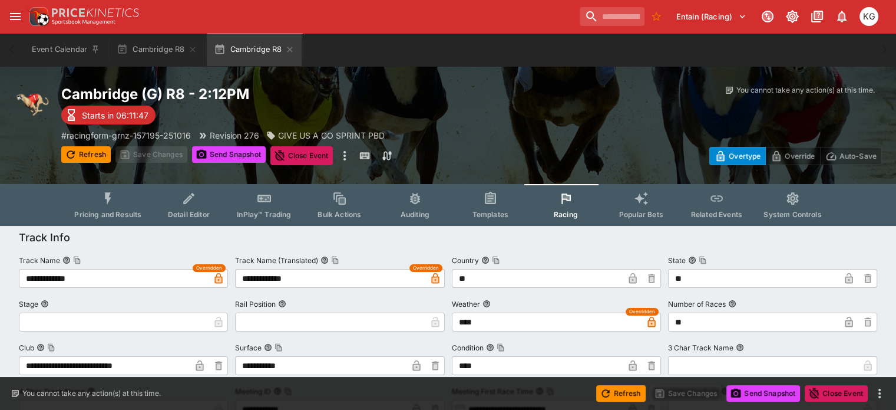
click at [763, 382] on div "Refresh Save Changes Send Snapshot Close Event" at bounding box center [448, 393] width 896 height 33
click at [765, 391] on button "Send Snapshot" at bounding box center [764, 393] width 74 height 17
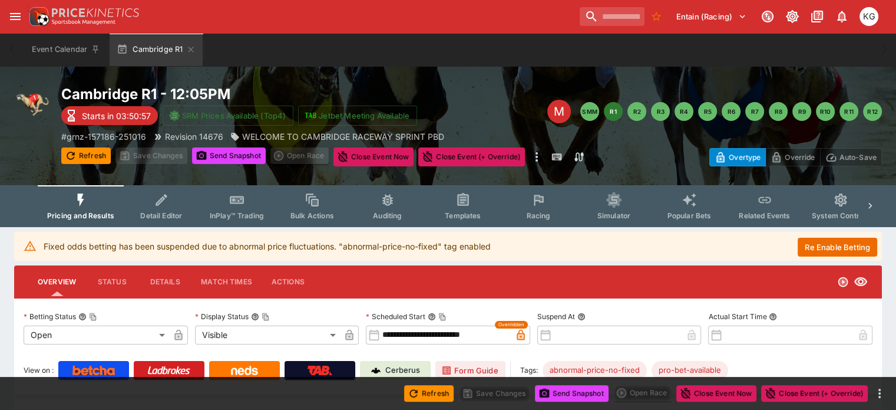
click at [814, 245] on button "Re Enable Betting" at bounding box center [838, 246] width 80 height 19
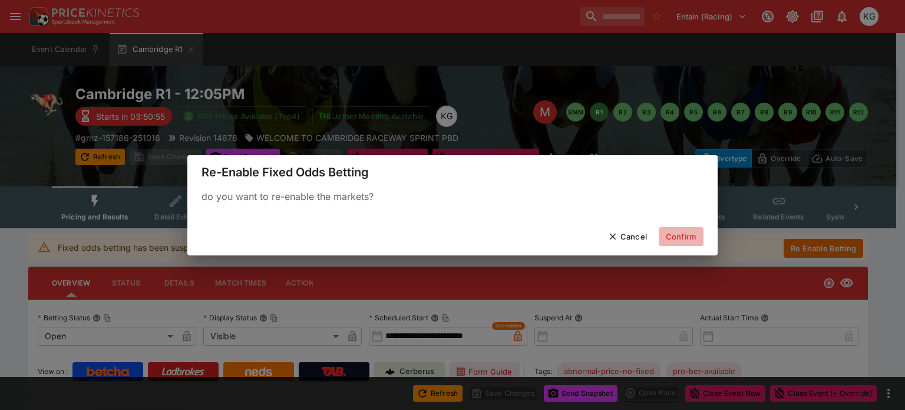
click at [674, 234] on button "Confirm" at bounding box center [681, 236] width 45 height 19
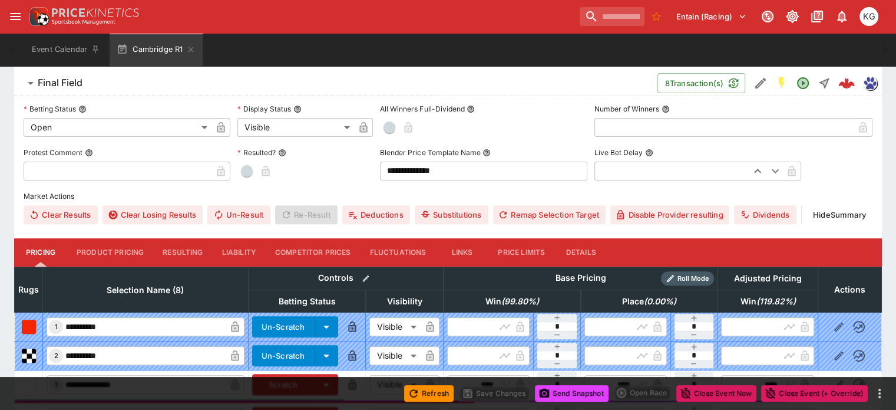
scroll to position [413, 0]
